Goal: Find specific page/section: Find specific page/section

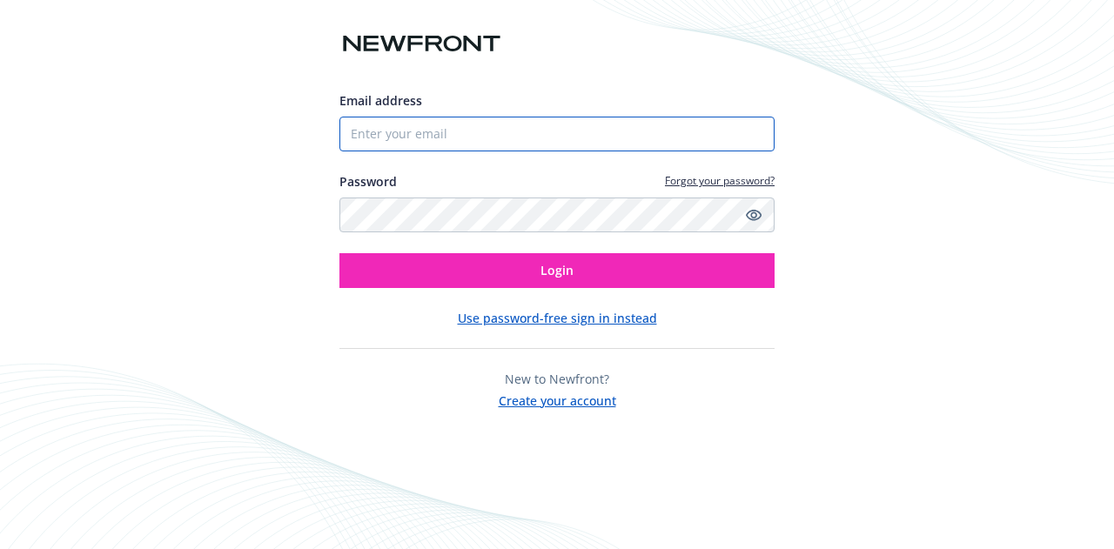
click at [499, 127] on input "Email address" at bounding box center [556, 134] width 435 height 35
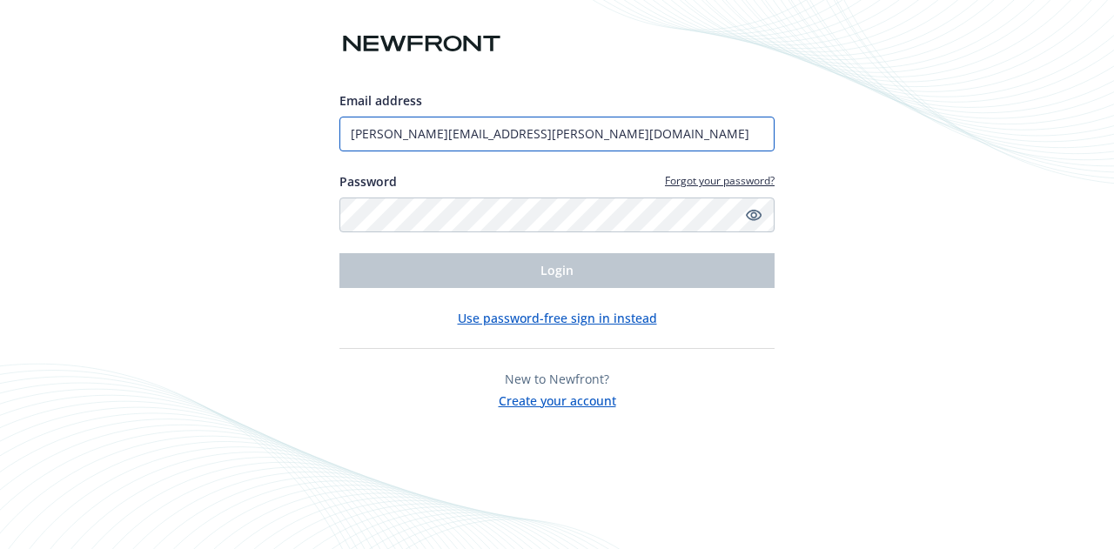
type input "[PERSON_NAME][EMAIL_ADDRESS][PERSON_NAME][DOMAIN_NAME]"
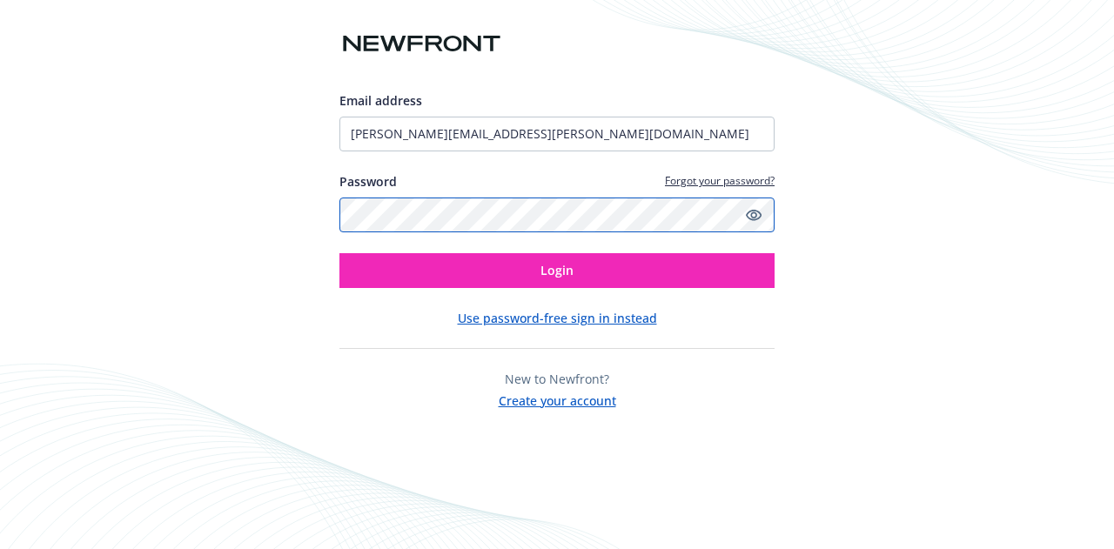
click at [339, 253] on button "Login" at bounding box center [556, 270] width 435 height 35
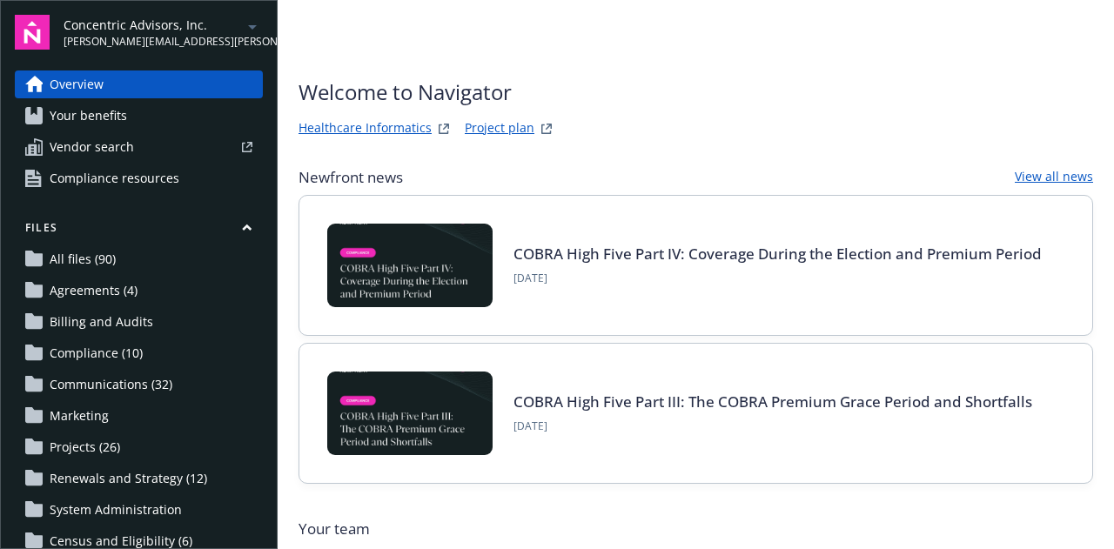
click at [243, 30] on icon "arrowDropDown" at bounding box center [252, 27] width 21 height 21
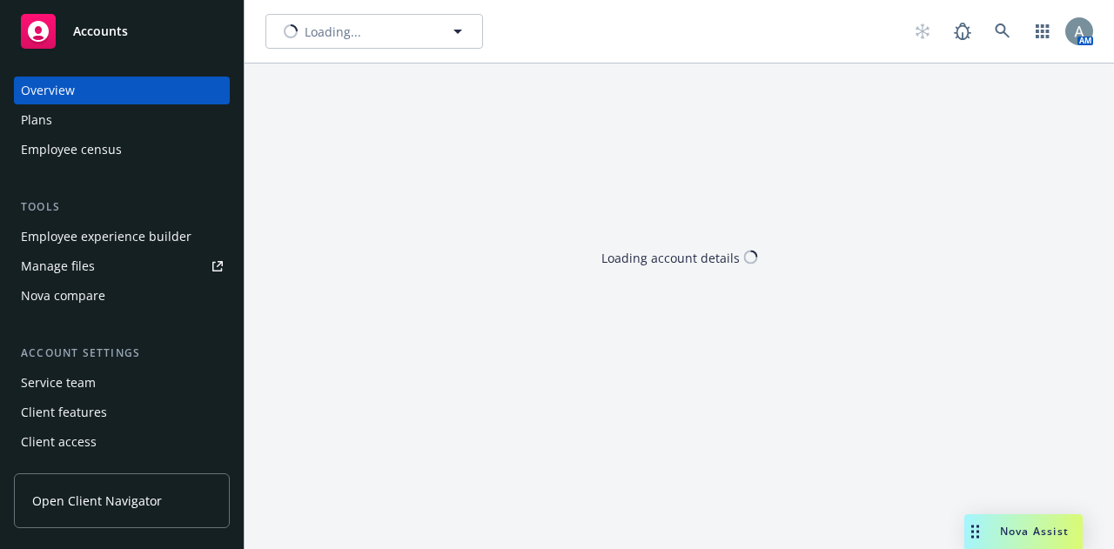
type input "Dialpad, Inc."
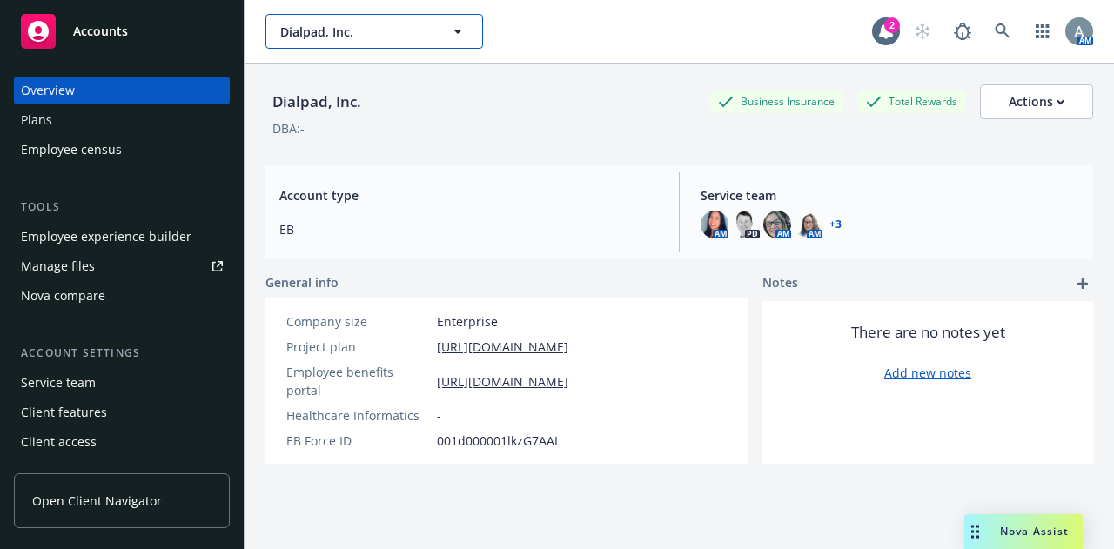
click at [471, 28] on button "Dialpad, Inc." at bounding box center [374, 31] width 218 height 35
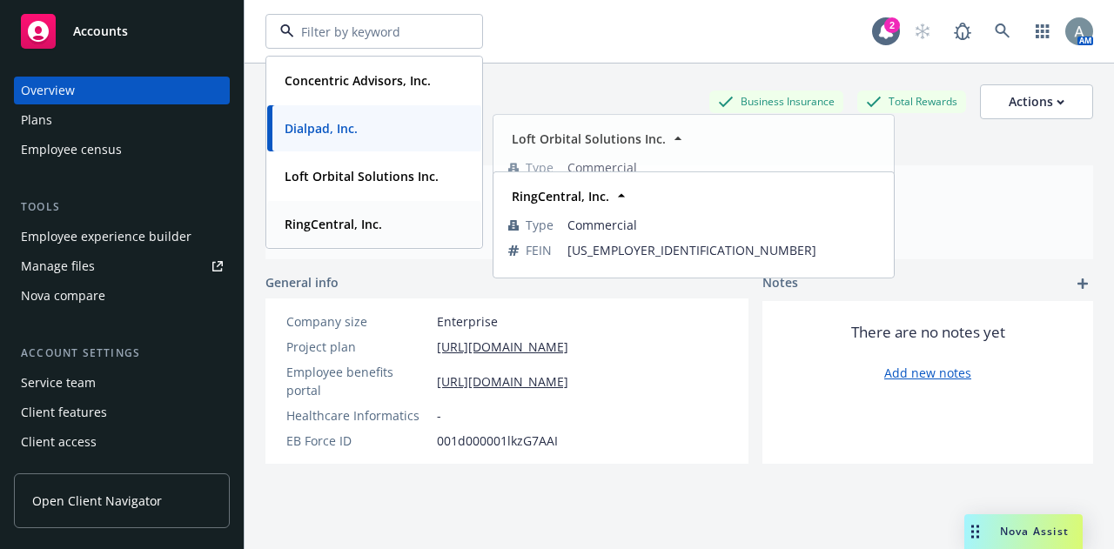
click at [368, 230] on strong "RingCentral, Inc." at bounding box center [333, 224] width 97 height 17
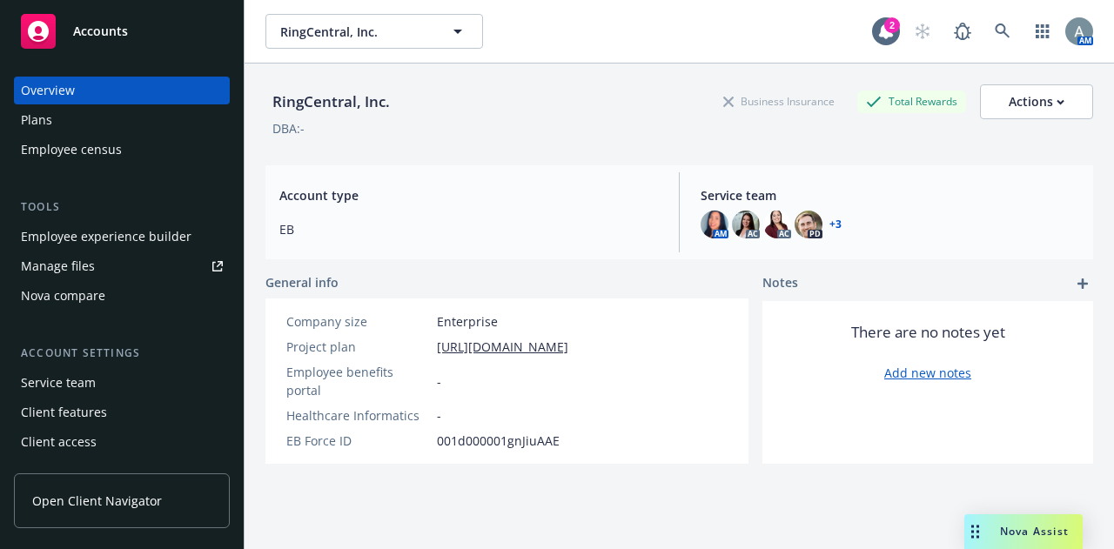
click at [1000, 528] on span "Nova Assist" at bounding box center [1034, 531] width 69 height 15
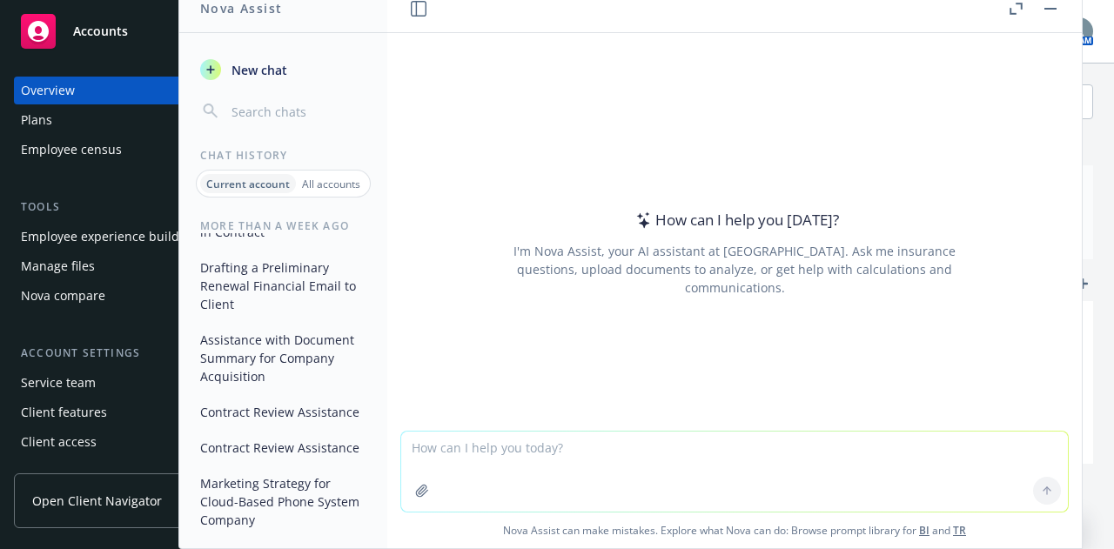
scroll to position [207, 0]
click at [280, 496] on button "Marketing Strategy for Cloud-Based Phone System Company" at bounding box center [283, 501] width 180 height 65
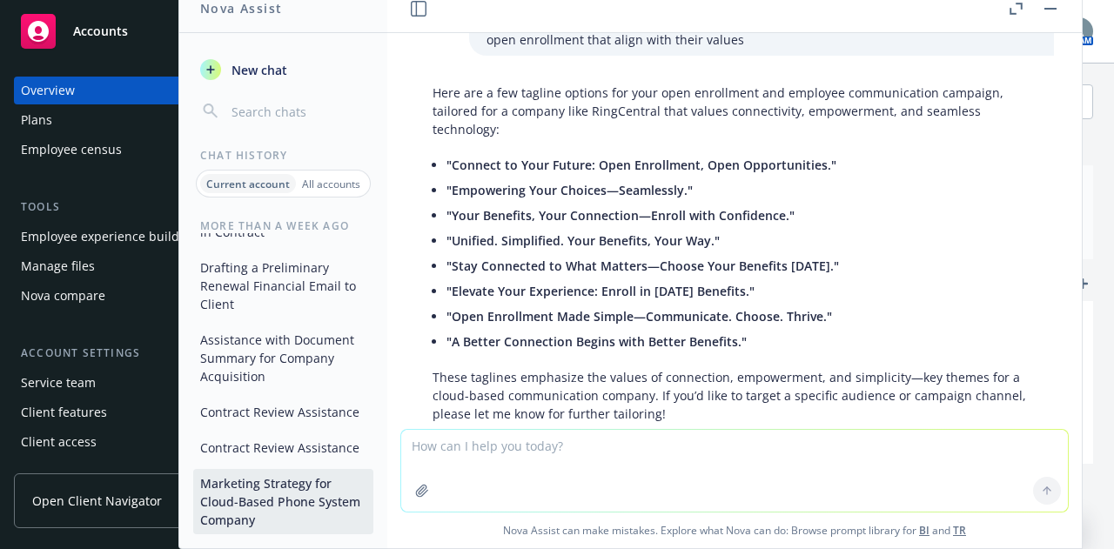
scroll to position [1219, 0]
